Goal: Task Accomplishment & Management: Manage account settings

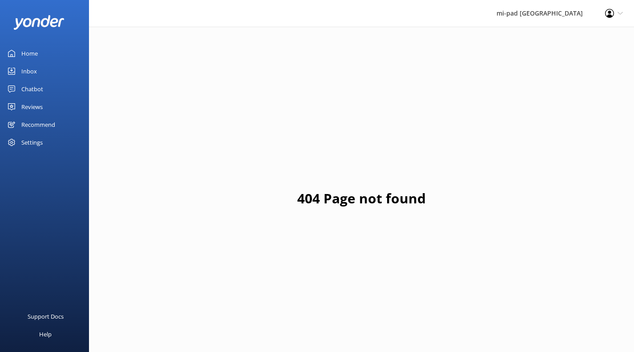
click at [35, 77] on div "Inbox" at bounding box center [29, 71] width 16 height 18
